Goal: Task Accomplishment & Management: Complete application form

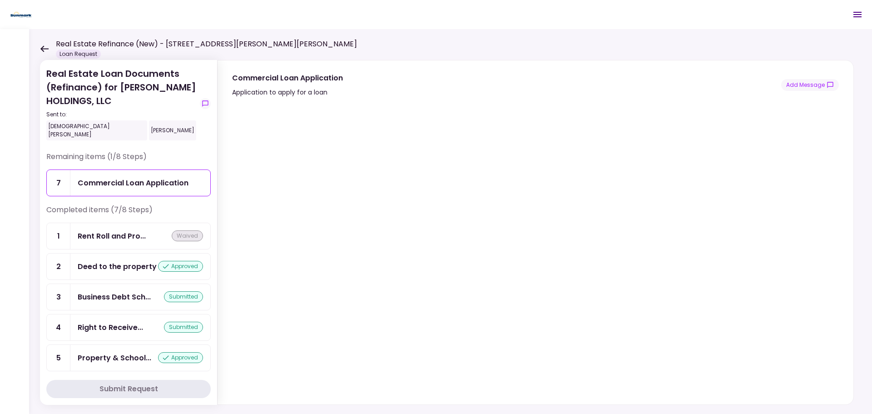
click at [0, 0] on div at bounding box center [0, 0] width 0 height 0
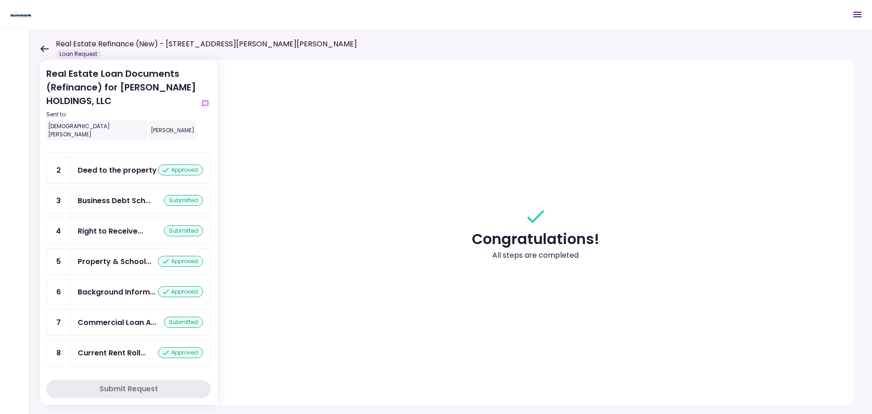
scroll to position [46, 0]
